Goal: Transaction & Acquisition: Book appointment/travel/reservation

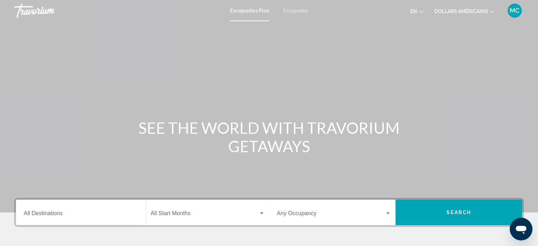
click at [491, 10] on icon "Changer de devise" at bounding box center [492, 11] width 5 height 5
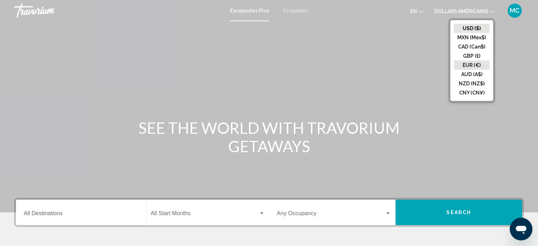
click at [468, 65] on button "EUR (€)" at bounding box center [472, 64] width 36 height 9
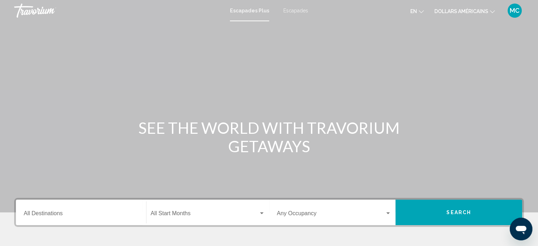
click at [292, 9] on font "Escapades" at bounding box center [295, 11] width 25 height 6
click at [256, 11] on font "Escapades Plus" at bounding box center [248, 11] width 36 height 6
click at [493, 12] on icon "Changer de devise" at bounding box center [492, 11] width 5 height 5
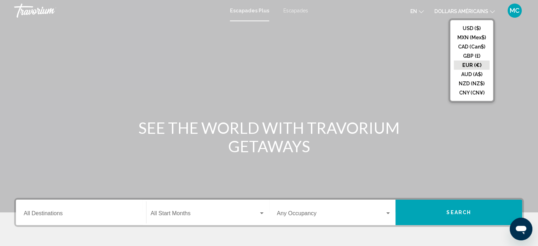
click at [474, 63] on button "EUR (€)" at bounding box center [472, 64] width 36 height 9
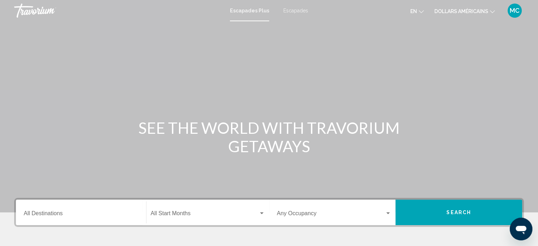
click at [419, 10] on icon "Changer de langue" at bounding box center [421, 11] width 5 height 5
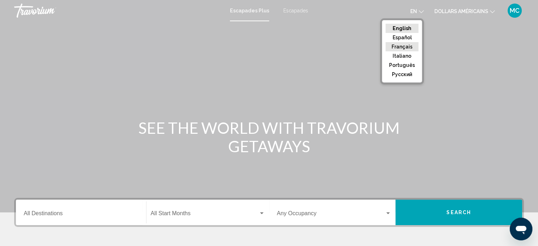
click at [404, 45] on button "Français" at bounding box center [401, 46] width 33 height 9
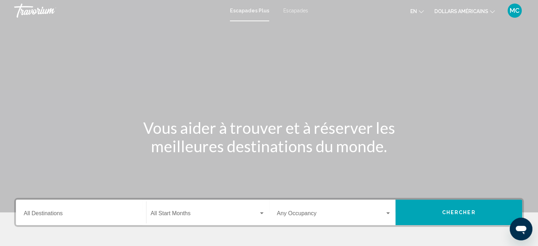
click at [126, 210] on div "Destination All Destinations" at bounding box center [81, 212] width 115 height 22
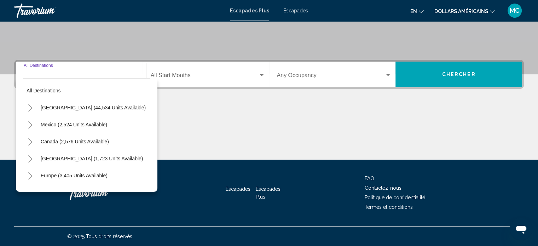
click at [314, 74] on span "Search widget" at bounding box center [331, 77] width 108 height 6
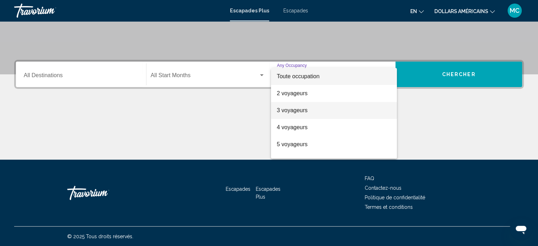
click at [302, 107] on span "3 voyageurs" at bounding box center [333, 110] width 115 height 17
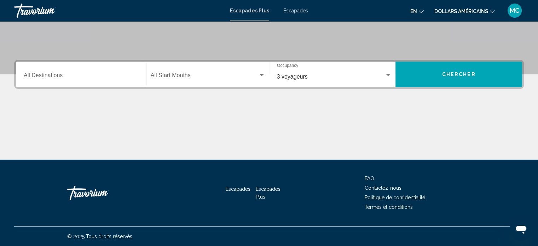
click at [214, 71] on div "Start Month All Start Months" at bounding box center [208, 74] width 114 height 22
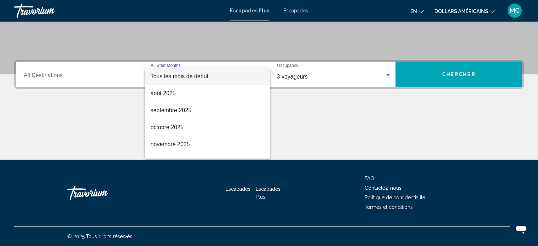
click at [467, 72] on div at bounding box center [269, 123] width 538 height 246
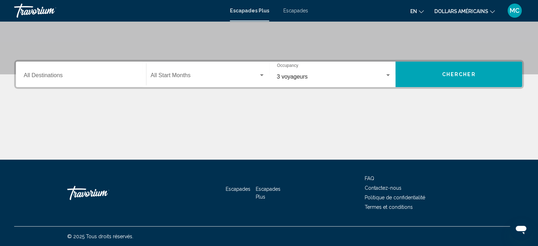
click at [86, 71] on div "Destination All Destinations" at bounding box center [81, 74] width 115 height 22
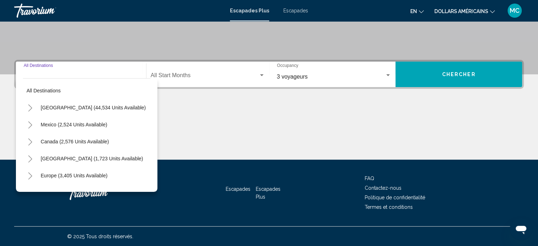
click at [57, 74] on input "Destination All Destinations" at bounding box center [81, 77] width 115 height 6
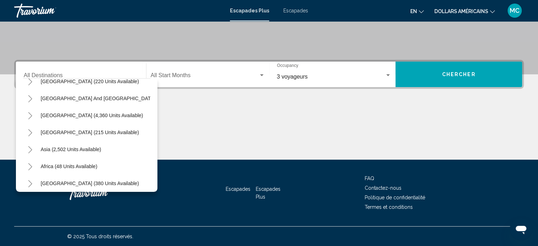
scroll to position [120, 0]
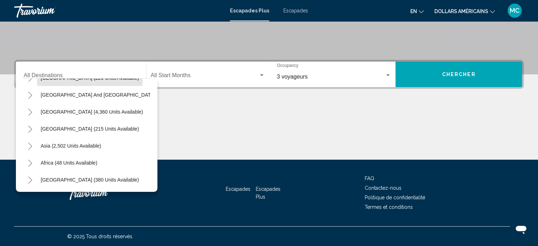
click at [62, 78] on button "Australia (220 units available)" at bounding box center [89, 78] width 105 height 16
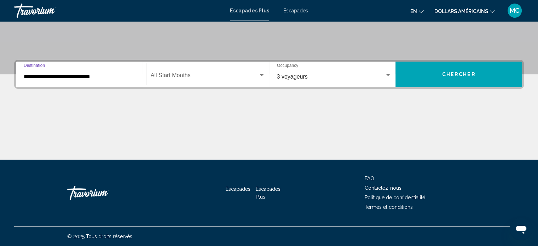
click at [208, 75] on span "Search widget" at bounding box center [205, 77] width 108 height 6
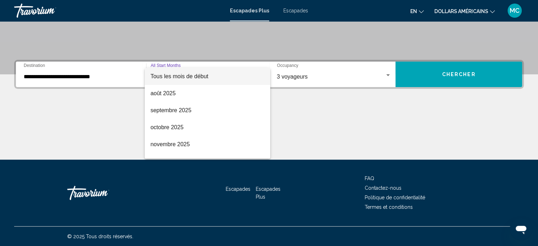
click at [58, 75] on div at bounding box center [269, 123] width 538 height 246
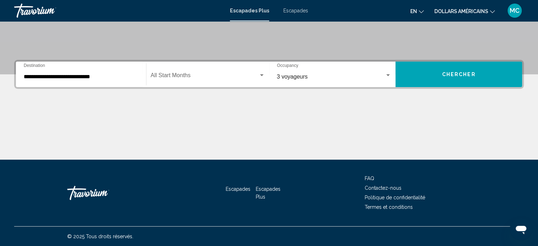
click at [124, 69] on div "**********" at bounding box center [81, 74] width 115 height 22
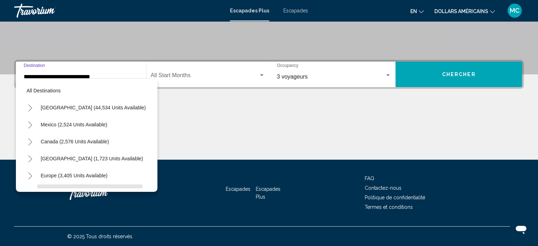
scroll to position [62, 0]
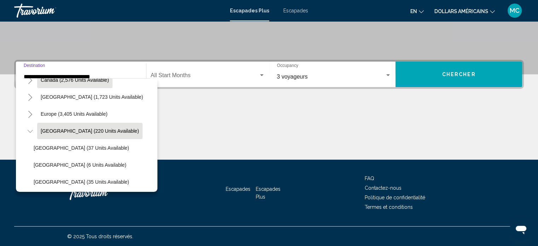
drag, startPoint x: 86, startPoint y: 80, endPoint x: 92, endPoint y: 79, distance: 5.8
click at [86, 80] on span "Canada (2,576 units available)" at bounding box center [75, 80] width 68 height 6
type input "**********"
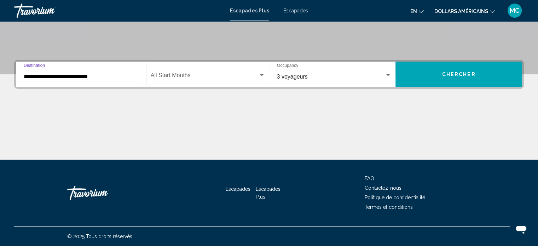
drag, startPoint x: 105, startPoint y: 74, endPoint x: 19, endPoint y: 83, distance: 86.1
click at [18, 82] on app-map-destination-select "**********" at bounding box center [79, 74] width 127 height 25
click at [388, 75] on div "Search widget" at bounding box center [388, 75] width 4 height 2
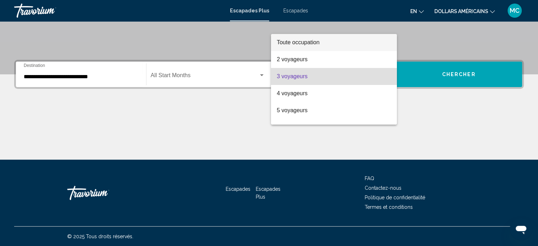
click at [305, 39] on span "Toute occupation" at bounding box center [333, 42] width 115 height 17
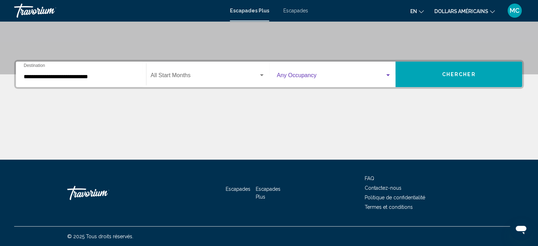
click at [110, 77] on input "**********" at bounding box center [81, 77] width 115 height 6
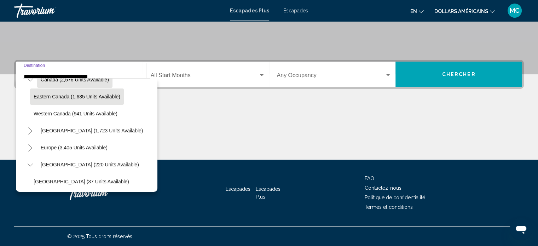
scroll to position [0, 0]
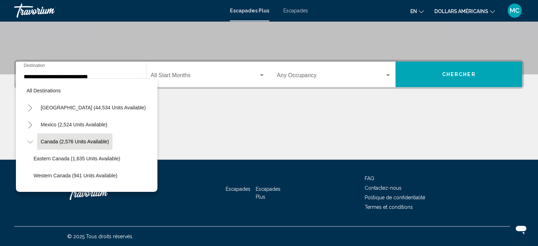
click at [297, 11] on font "Escapades" at bounding box center [295, 11] width 25 height 6
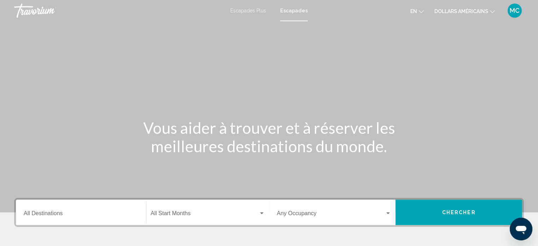
click at [70, 205] on div "Destination All Destinations" at bounding box center [81, 212] width 115 height 22
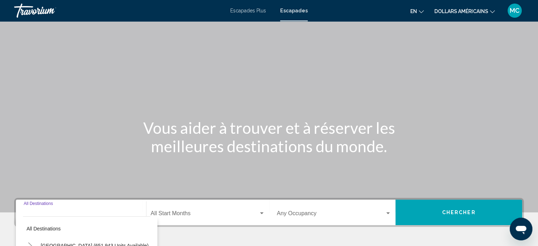
scroll to position [138, 0]
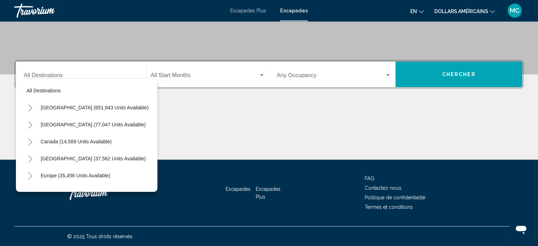
click at [420, 10] on icon "Changer de langue" at bounding box center [421, 11] width 5 height 5
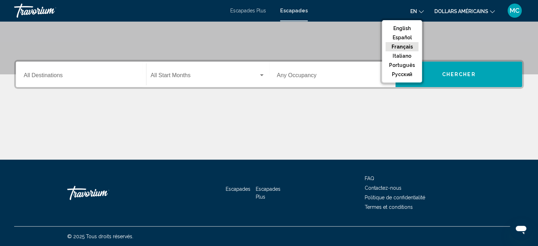
drag, startPoint x: 404, startPoint y: 45, endPoint x: 434, endPoint y: 37, distance: 30.6
click at [404, 45] on button "Français" at bounding box center [401, 46] width 33 height 9
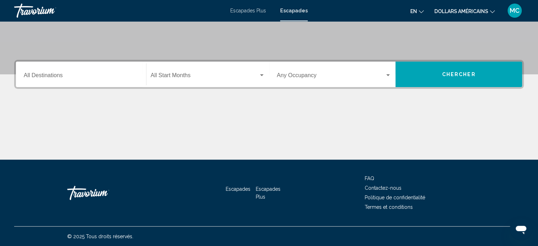
click at [493, 11] on icon "Changer de devise" at bounding box center [492, 11] width 5 height 5
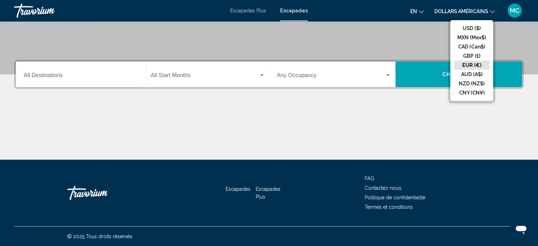
click at [473, 63] on button "EUR (€)" at bounding box center [472, 64] width 36 height 9
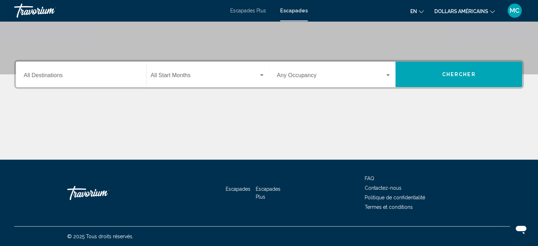
click at [419, 11] on icon "Changer de langue" at bounding box center [421, 11] width 5 height 5
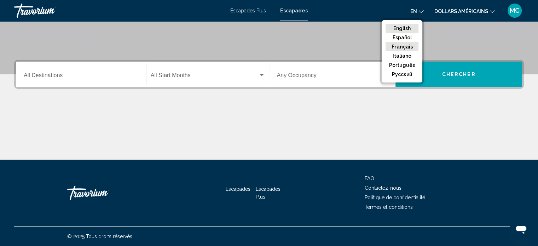
click at [400, 24] on button "English" at bounding box center [401, 28] width 33 height 9
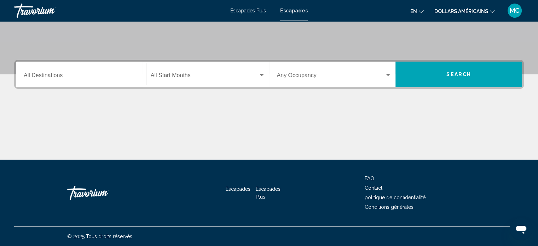
click at [420, 8] on mat-icon "Changer de langue" at bounding box center [421, 10] width 5 height 5
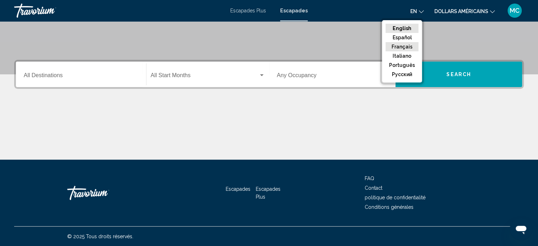
click at [406, 45] on button "Français" at bounding box center [401, 46] width 33 height 9
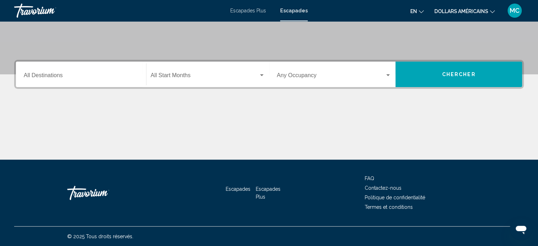
click at [420, 10] on icon "Changer de langue" at bounding box center [421, 11] width 5 height 5
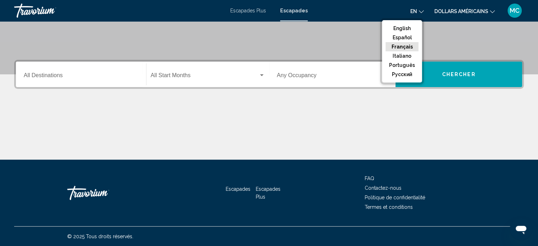
click at [49, 7] on div "Travorium" at bounding box center [49, 11] width 71 height 14
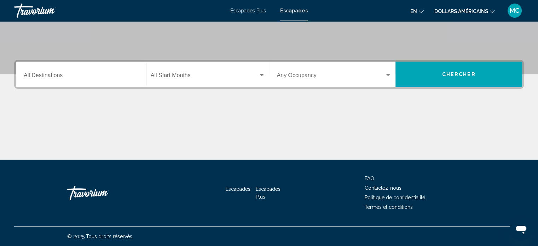
click at [421, 9] on icon "Changer de langue" at bounding box center [421, 11] width 5 height 5
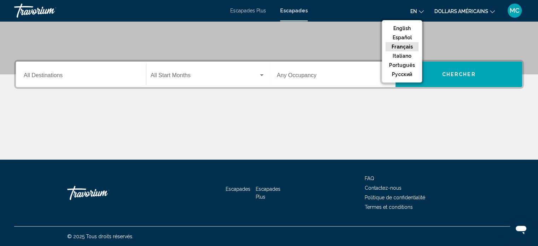
click at [401, 44] on button "Français" at bounding box center [401, 46] width 33 height 9
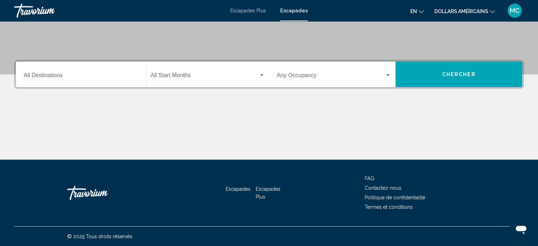
click at [421, 10] on icon "Changer de langue" at bounding box center [421, 11] width 5 height 5
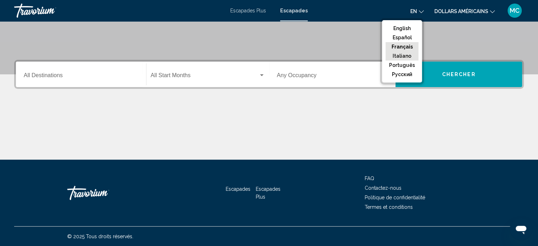
click at [401, 57] on button "Italiano" at bounding box center [401, 55] width 33 height 9
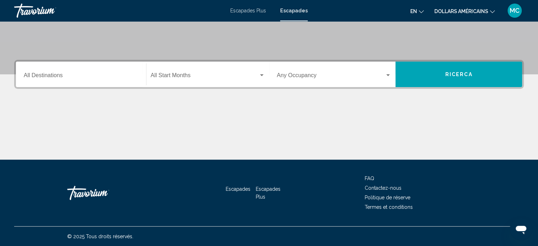
click at [421, 10] on icon "Changer de langue" at bounding box center [421, 11] width 5 height 5
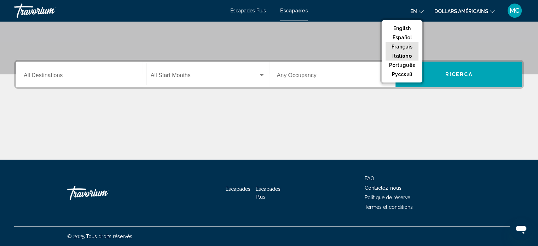
click at [407, 45] on button "Français" at bounding box center [401, 46] width 33 height 9
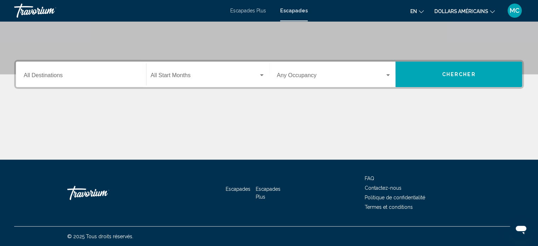
click at [490, 9] on icon "Changer de devise" at bounding box center [492, 11] width 5 height 5
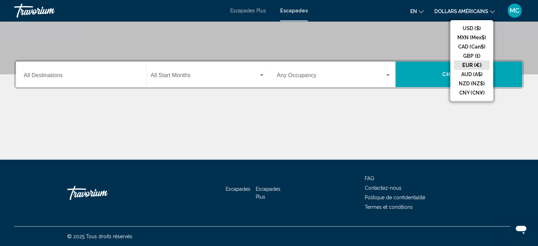
click at [472, 66] on button "EUR (€)" at bounding box center [472, 64] width 36 height 9
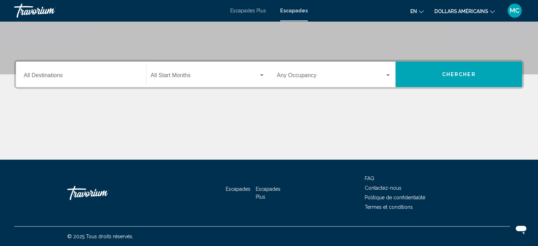
click at [46, 71] on div "Destination All Destinations" at bounding box center [81, 74] width 115 height 22
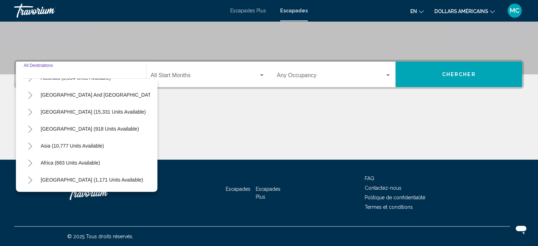
scroll to position [14, 0]
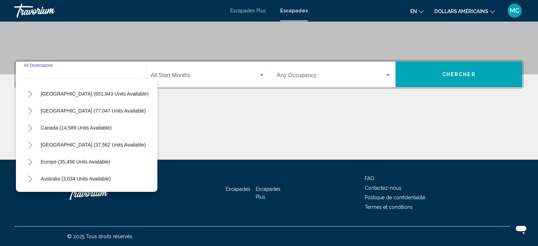
click at [115, 72] on div "Destination All Destinations" at bounding box center [81, 74] width 115 height 22
click at [75, 74] on input "Destination All Destinations" at bounding box center [81, 77] width 115 height 6
click at [182, 72] on div "Start Month All Start Months" at bounding box center [208, 74] width 114 height 22
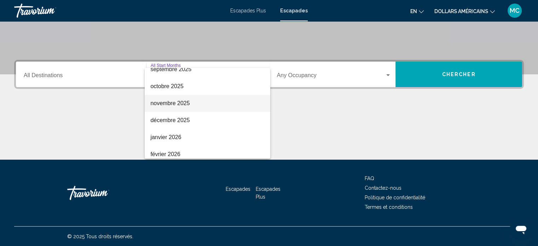
scroll to position [76, 0]
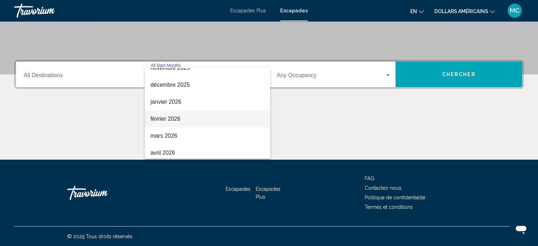
click at [169, 120] on font "février 2026" at bounding box center [165, 119] width 30 height 6
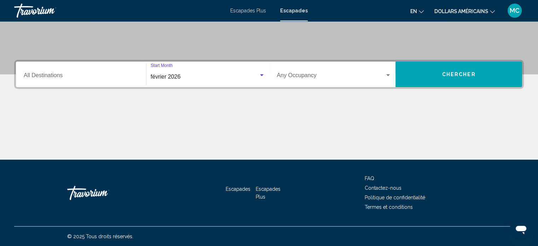
click at [389, 72] on div "Search widget" at bounding box center [388, 75] width 6 height 6
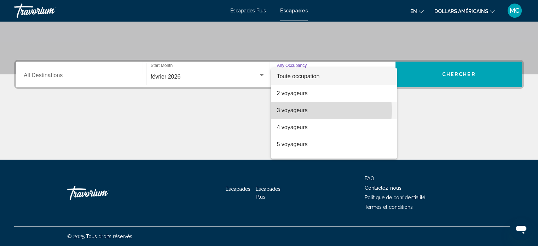
click at [320, 110] on span "3 voyageurs" at bounding box center [333, 110] width 115 height 17
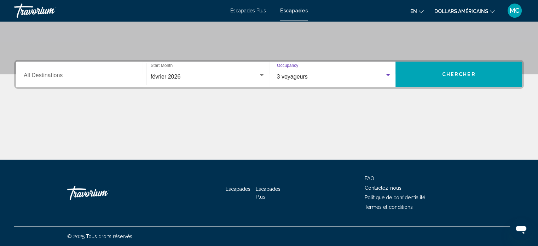
click at [452, 75] on span "Chercher" at bounding box center [459, 75] width 34 height 6
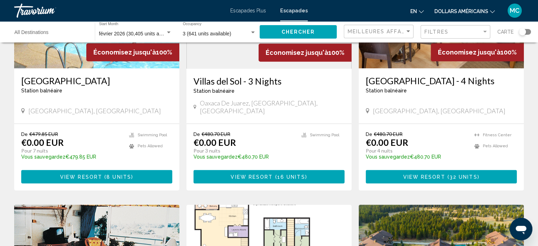
scroll to position [354, 0]
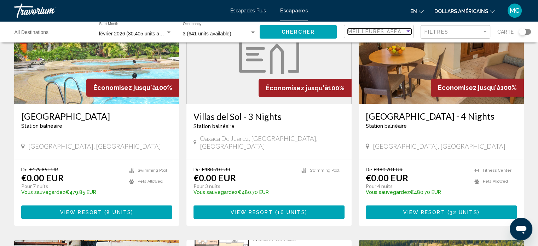
click at [408, 29] on div "Sort by" at bounding box center [408, 32] width 6 height 6
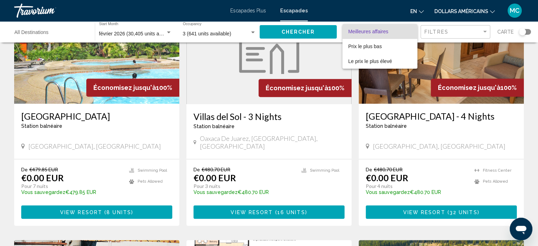
click at [485, 29] on div at bounding box center [269, 123] width 538 height 246
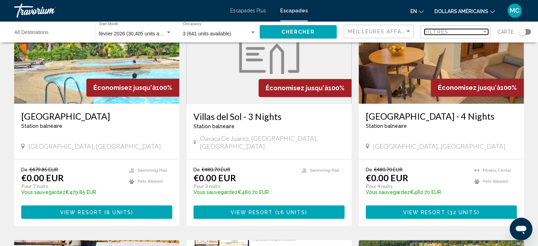
click at [485, 31] on div "Filter" at bounding box center [485, 32] width 4 height 2
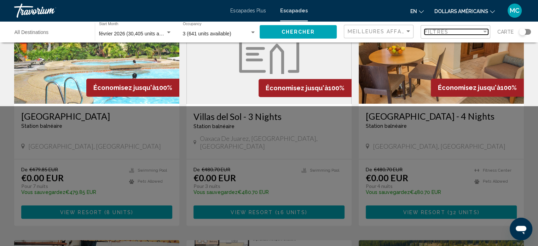
click at [485, 31] on div "Filter" at bounding box center [485, 32] width 4 height 2
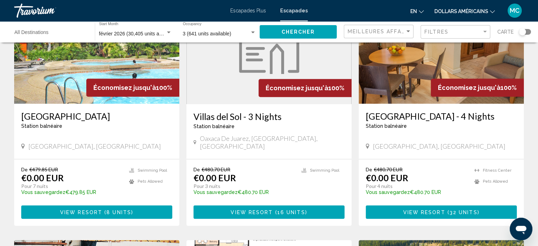
click at [416, 8] on font "en" at bounding box center [413, 11] width 7 height 6
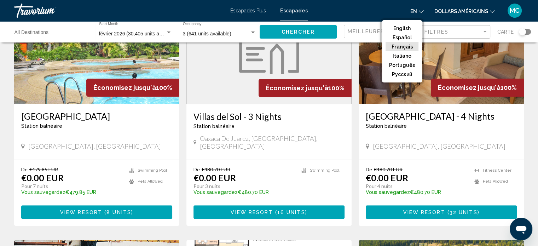
click at [409, 45] on button "Français" at bounding box center [401, 46] width 33 height 9
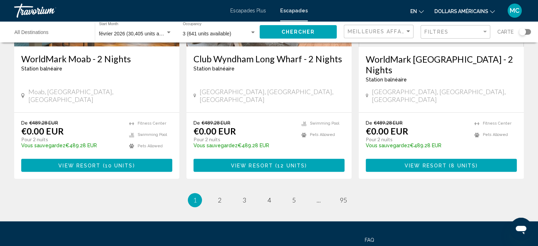
scroll to position [938, 0]
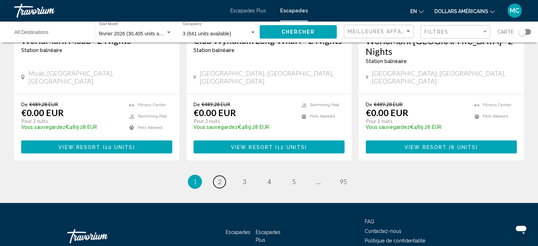
click at [219, 177] on span "2" at bounding box center [220, 181] width 4 height 8
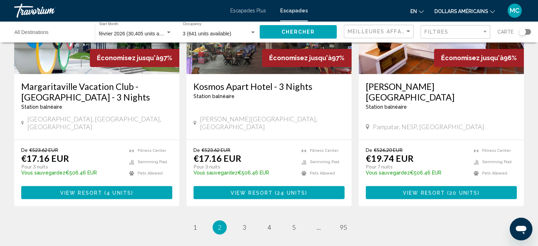
scroll to position [927, 0]
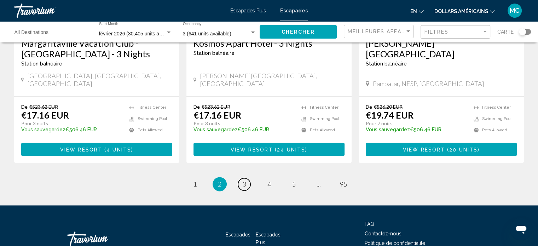
click at [246, 178] on link "page 3" at bounding box center [244, 184] width 12 height 12
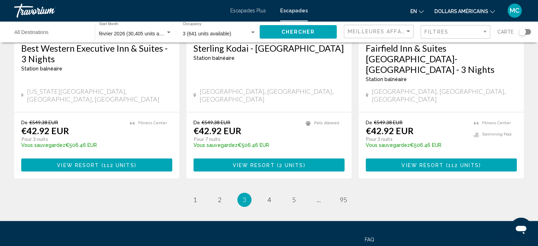
scroll to position [938, 0]
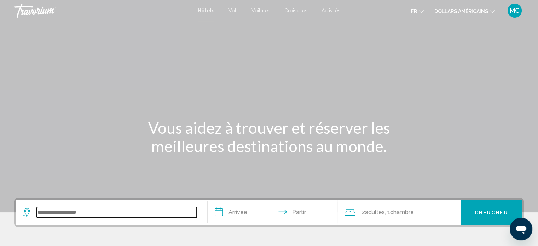
click at [148, 210] on input "Widget de recherche" at bounding box center [117, 212] width 160 height 11
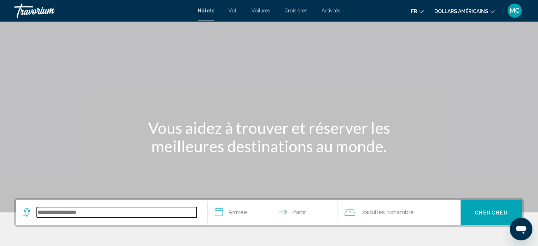
scroll to position [174, 0]
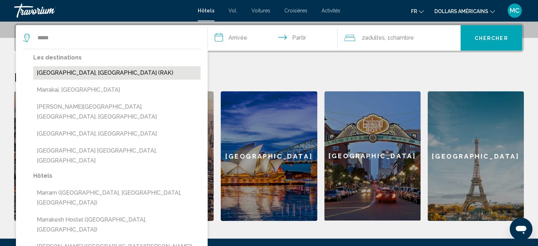
click at [99, 71] on button "[GEOGRAPHIC_DATA], [GEOGRAPHIC_DATA] (RAK)" at bounding box center [116, 72] width 167 height 13
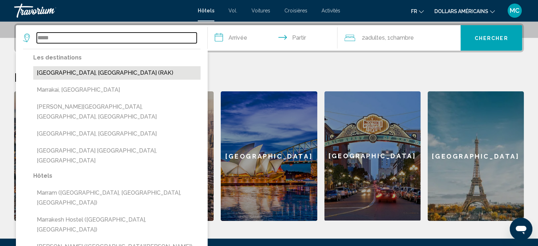
type input "**********"
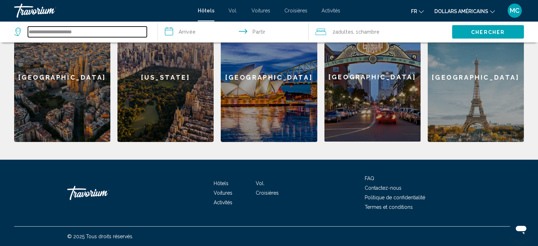
scroll to position [76, 0]
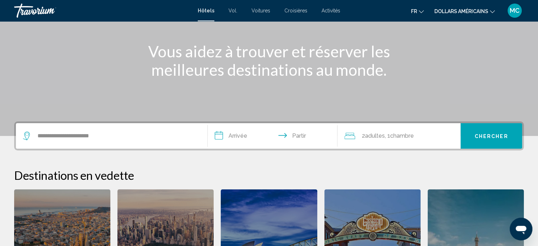
click at [362, 134] on font "2" at bounding box center [362, 135] width 3 height 7
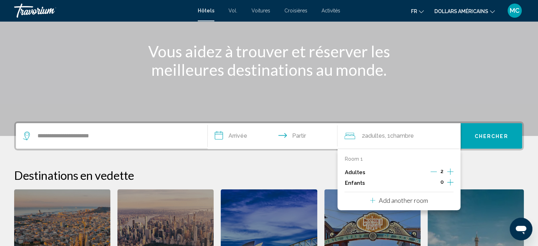
scroll to position [174, 0]
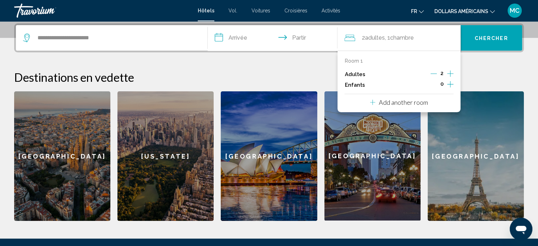
click at [451, 83] on icon "Increment children" at bounding box center [450, 84] width 6 height 8
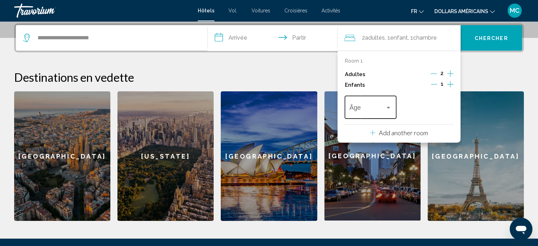
click at [387, 106] on div "Travelers: 2 adults, 1 child" at bounding box center [388, 108] width 6 height 6
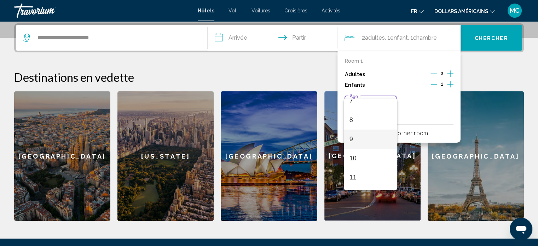
scroll to position [253, 0]
click at [354, 103] on font "13" at bounding box center [352, 103] width 7 height 7
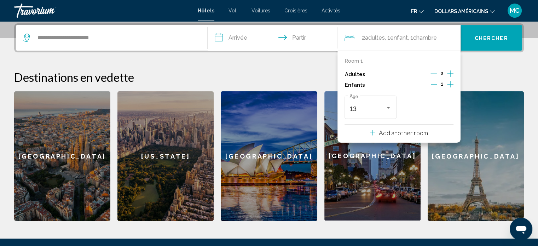
click at [231, 37] on input "**********" at bounding box center [274, 39] width 133 height 28
